Goal: Task Accomplishment & Management: Manage account settings

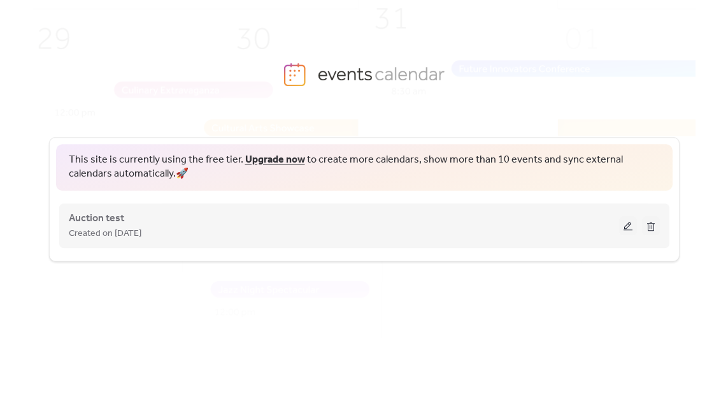
click at [623, 225] on button at bounding box center [628, 225] width 18 height 19
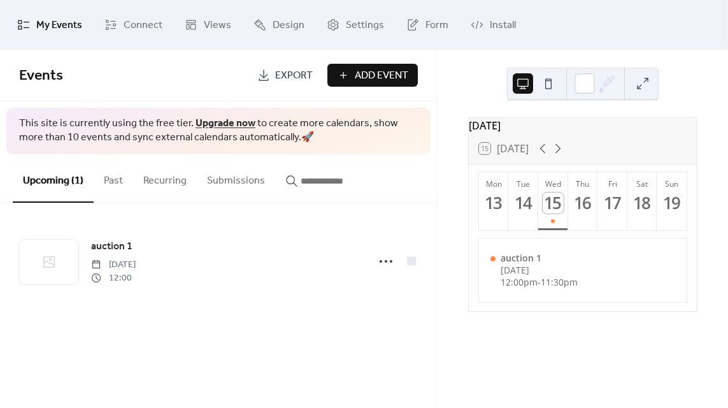
click at [66, 23] on span "My Events" at bounding box center [59, 25] width 46 height 20
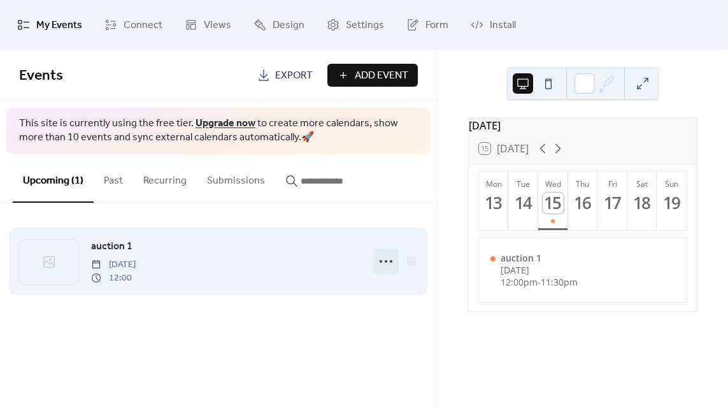
click at [390, 260] on circle at bounding box center [391, 261] width 3 height 3
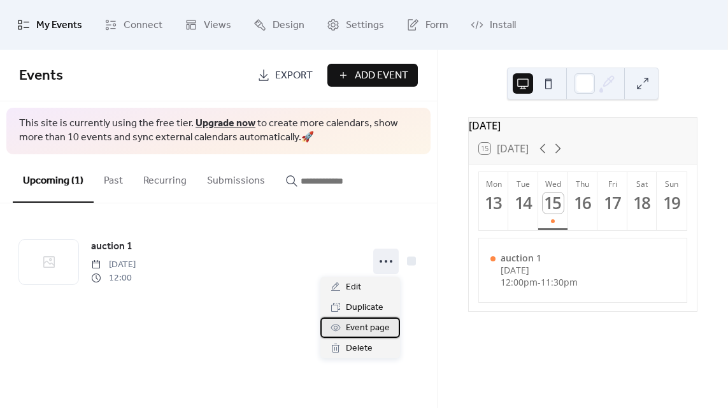
click at [353, 327] on span "Event page" at bounding box center [368, 327] width 44 height 15
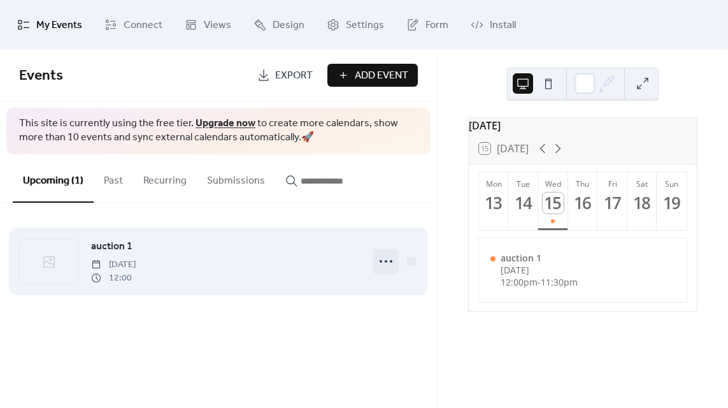
click at [381, 259] on icon at bounding box center [386, 261] width 20 height 20
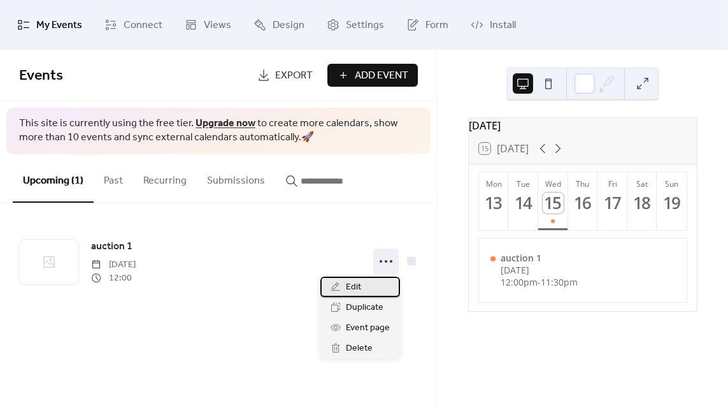
click at [351, 284] on span "Edit" at bounding box center [353, 287] width 15 height 15
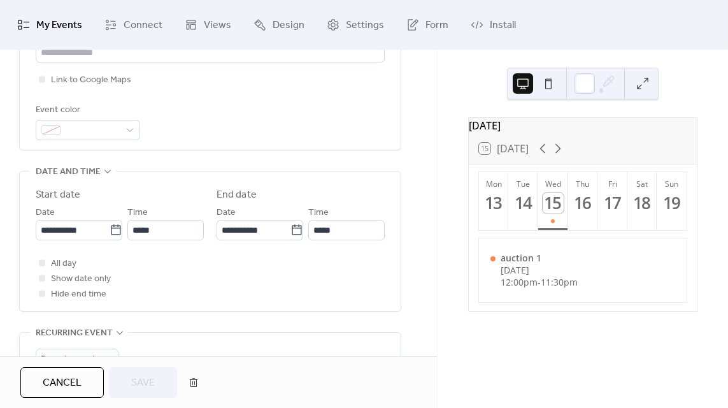
scroll to position [1, 0]
click at [110, 229] on icon at bounding box center [116, 230] width 13 height 13
click at [110, 229] on input "**********" at bounding box center [73, 230] width 74 height 20
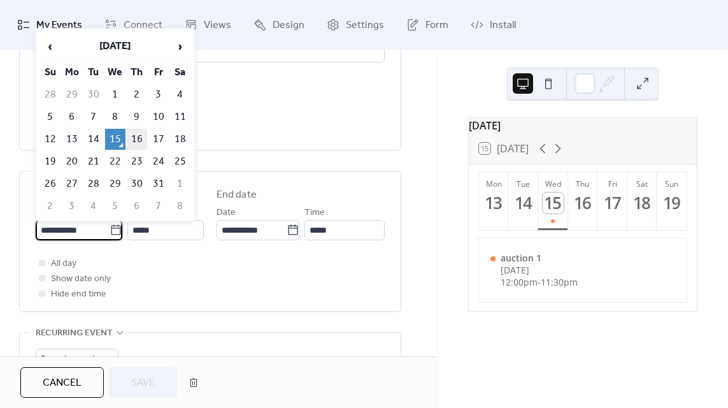
click at [138, 138] on td "16" at bounding box center [137, 139] width 20 height 21
type input "**********"
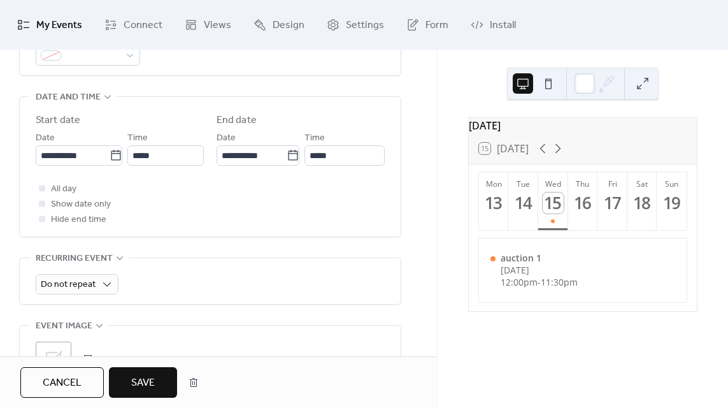
scroll to position [395, 0]
click at [133, 387] on span "Save" at bounding box center [143, 382] width 24 height 15
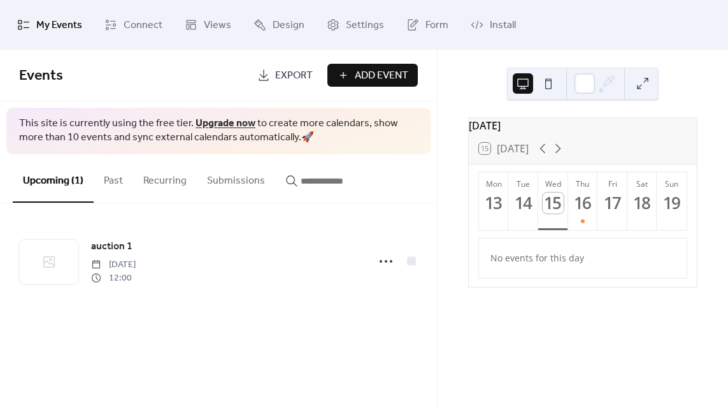
click at [309, 328] on div "Events Export Add Event This site is currently using the free tier. Upgrade now…" at bounding box center [218, 229] width 437 height 358
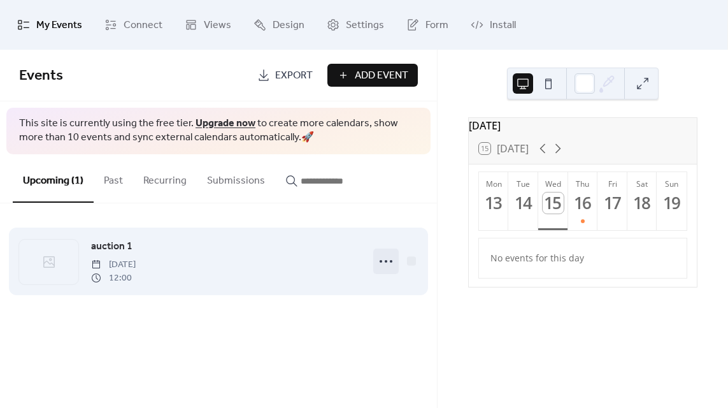
click at [380, 260] on circle at bounding box center [381, 261] width 3 height 3
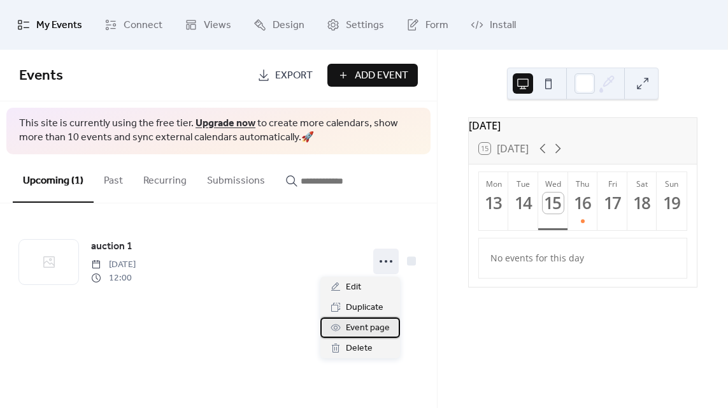
click at [355, 326] on span "Event page" at bounding box center [368, 327] width 44 height 15
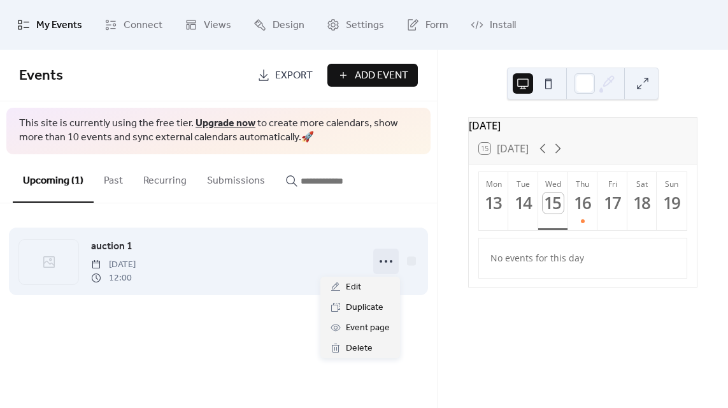
click at [381, 260] on circle at bounding box center [381, 261] width 3 height 3
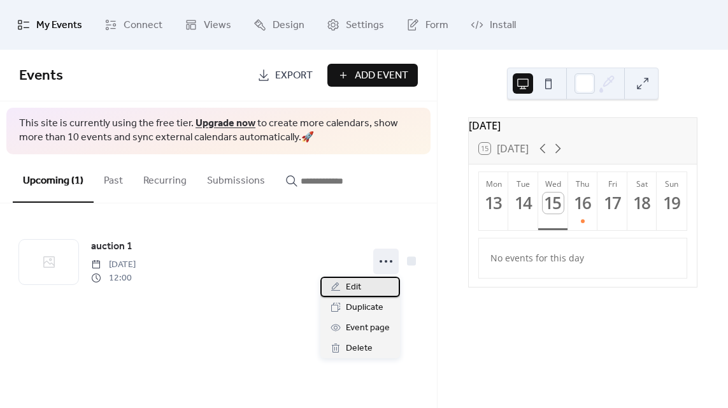
click at [357, 284] on span "Edit" at bounding box center [353, 287] width 15 height 15
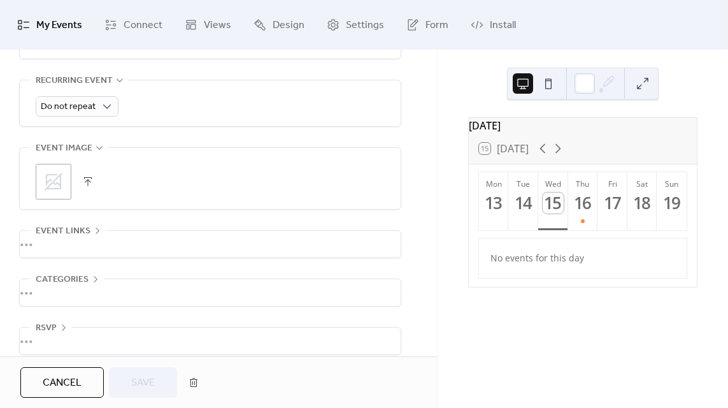
scroll to position [585, 0]
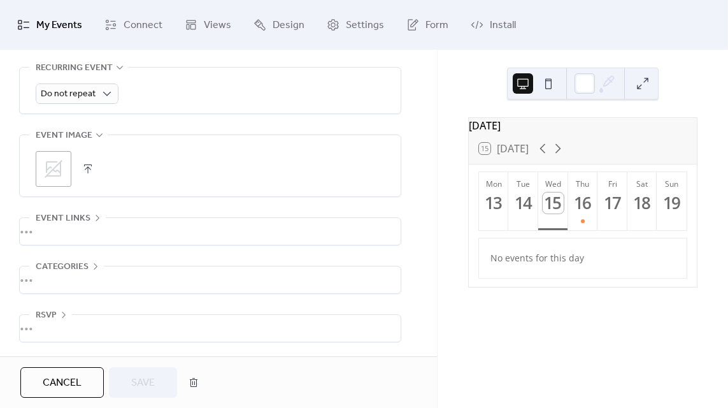
click at [43, 327] on div "•••" at bounding box center [210, 328] width 381 height 27
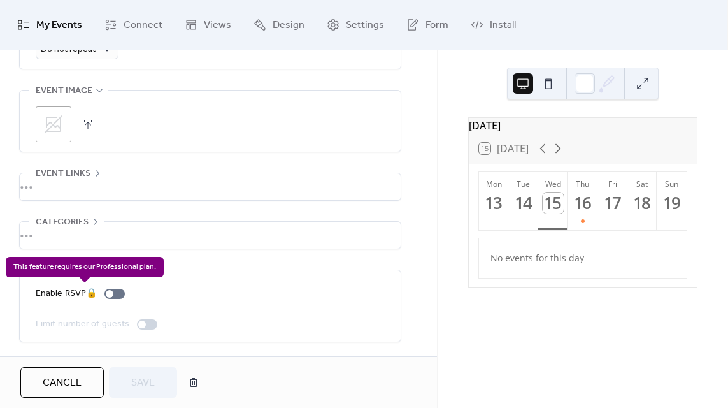
click at [116, 293] on div "Enable RSVP 🔒" at bounding box center [83, 293] width 94 height 15
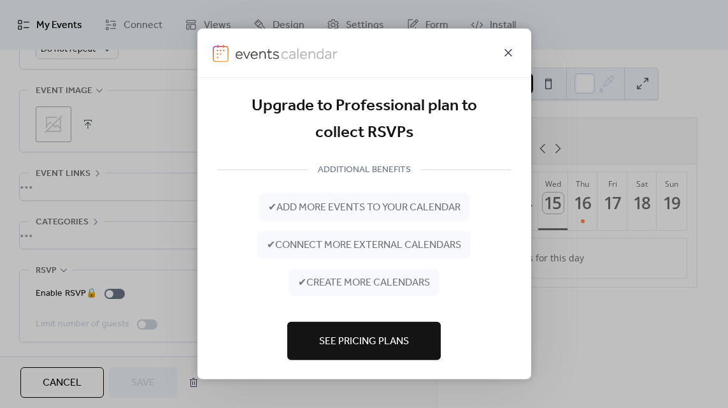
click at [508, 53] on icon at bounding box center [508, 53] width 8 height 8
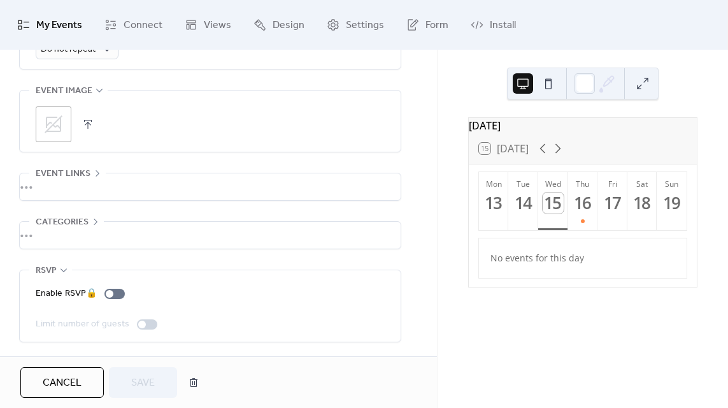
click at [441, 145] on div "[DATE] 15 [DATE] Mon 13 Tue 14 Wed 15 Thu 16 Fri 17 Sat 18 Sun 19 No events for…" at bounding box center [582, 229] width 290 height 358
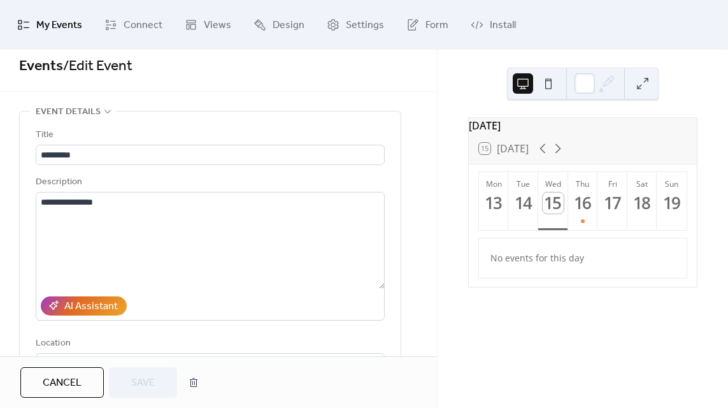
scroll to position [0, 0]
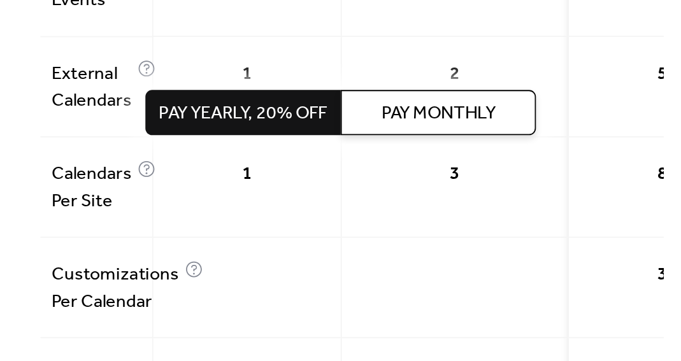
scroll to position [322, 0]
